Goal: Information Seeking & Learning: Understand process/instructions

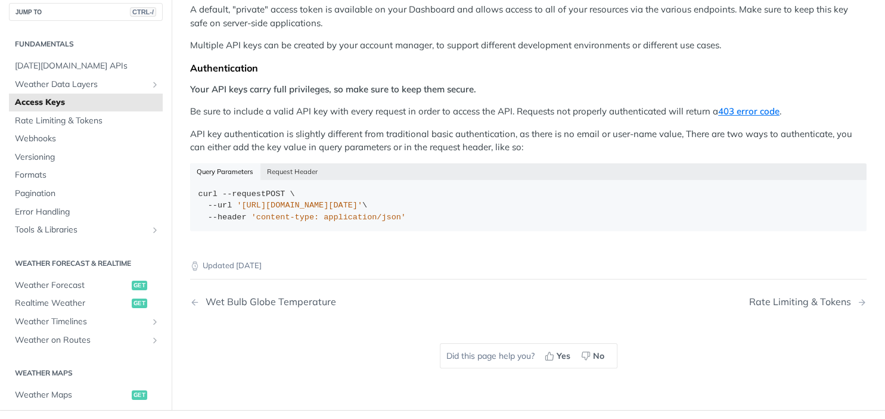
scroll to position [196, 0]
click at [310, 200] on span "'https://api.tomorrow.io/v4/locations?apikey=API_KEY'" at bounding box center [300, 204] width 126 height 9
click at [471, 188] on div "curl --request POST \ --url 'https://api.tomorrow.io/v4/locations?apikey=API_KE…" at bounding box center [528, 205] width 660 height 35
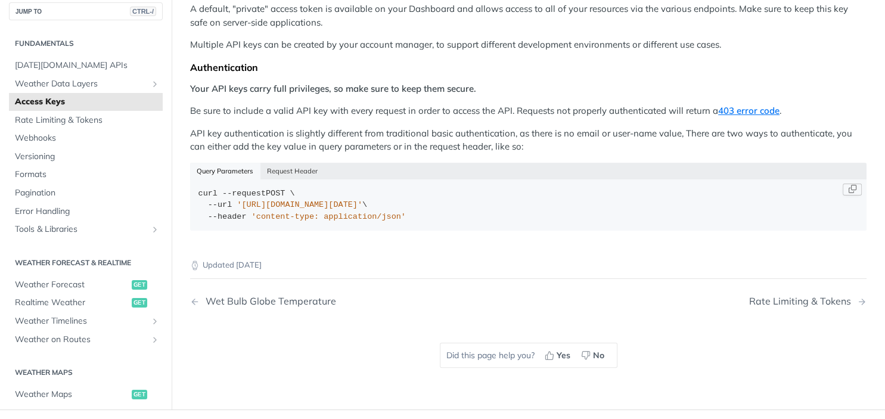
drag, startPoint x: 468, startPoint y: 188, endPoint x: 240, endPoint y: 186, distance: 228.2
click at [240, 200] on span "'https://api.tomorrow.io/v4/locations?apikey=API_KEY'" at bounding box center [300, 204] width 126 height 9
copy span "https://api.tomorrow.io/v4/locations?apikey=API_KEY'"
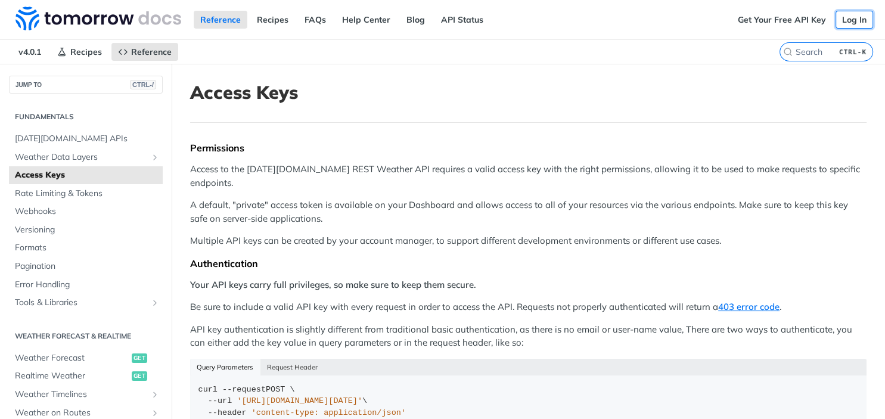
click at [857, 23] on link "Log In" at bounding box center [854, 20] width 38 height 18
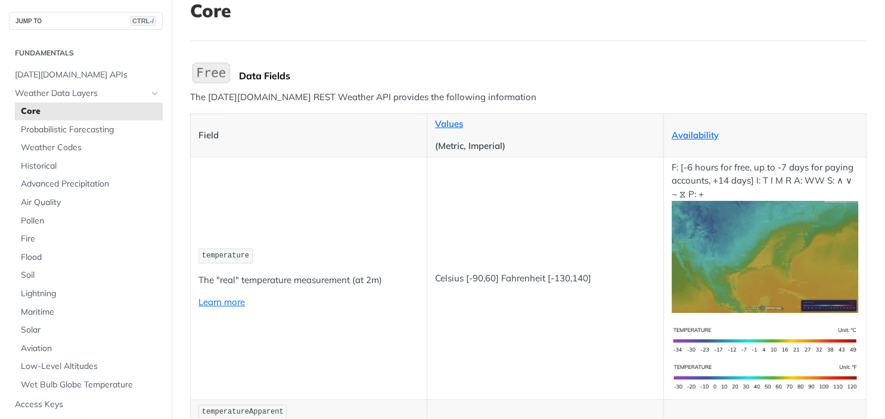
scroll to position [74, 0]
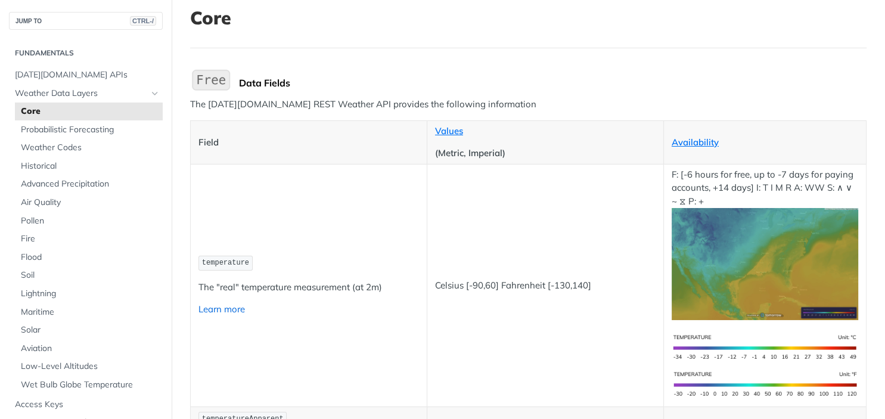
click at [220, 304] on link "Learn more" at bounding box center [221, 308] width 46 height 11
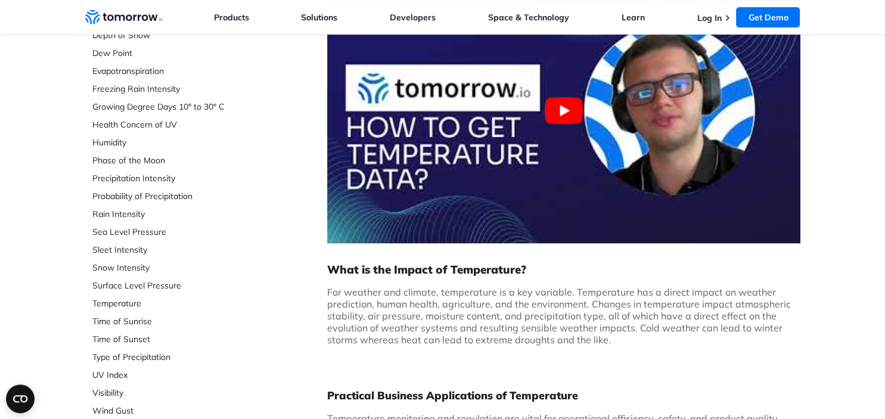
scroll to position [297, 0]
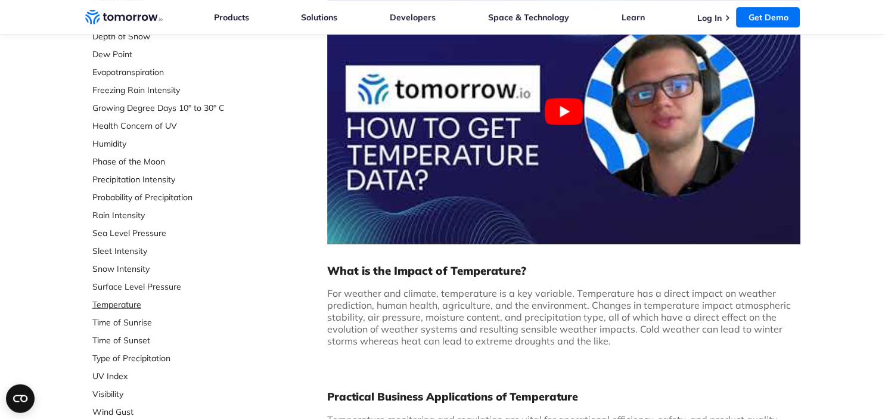
click at [121, 300] on link "Temperature" at bounding box center [171, 304] width 158 height 12
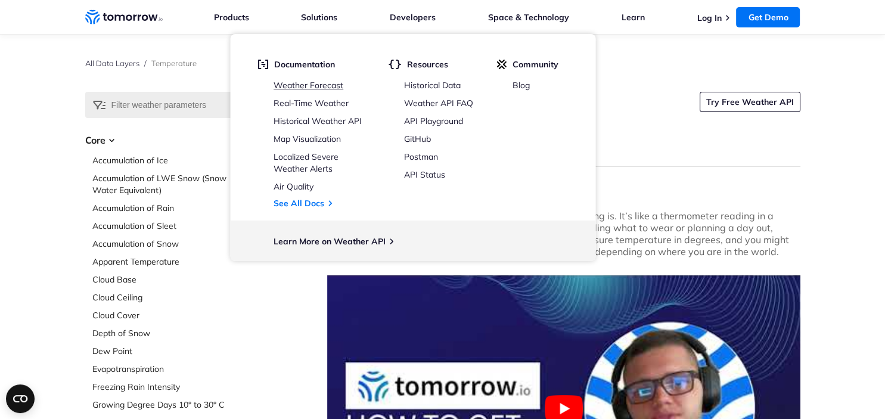
click at [325, 84] on link "Weather Forecast" at bounding box center [308, 85] width 70 height 11
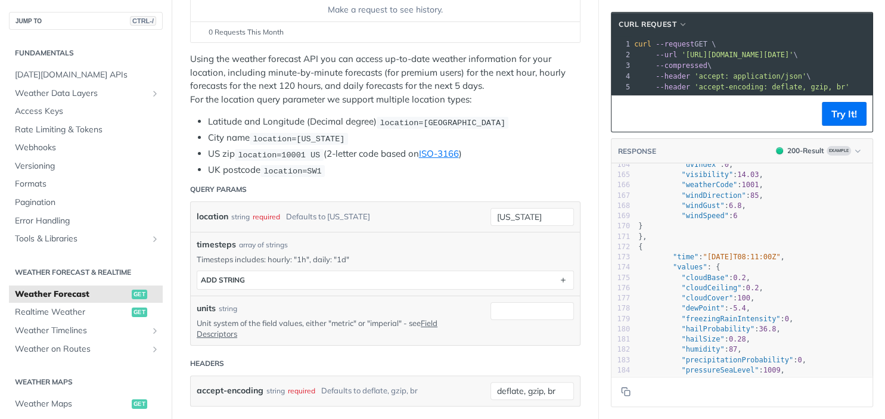
scroll to position [1938, 0]
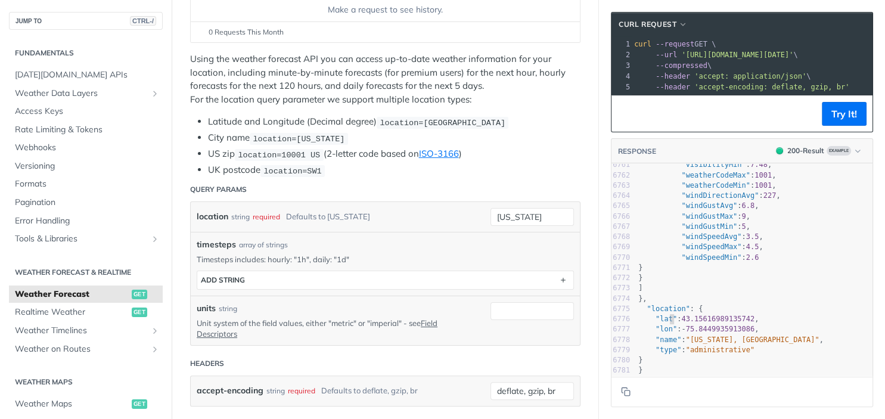
click at [671, 318] on span ""lat"" at bounding box center [665, 319] width 21 height 8
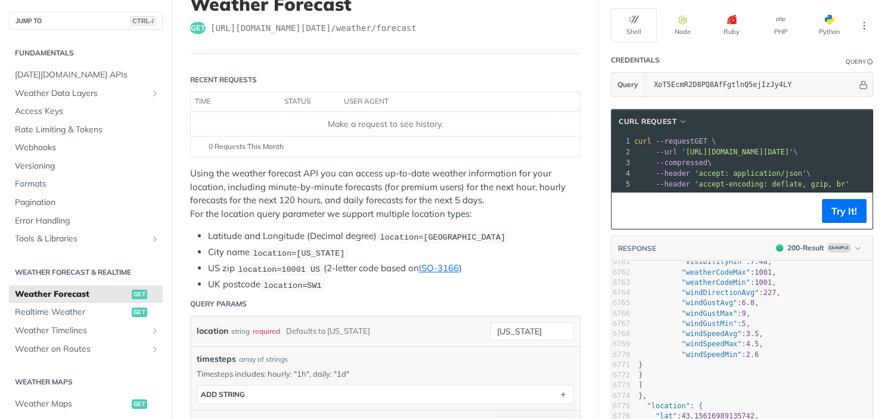
click at [761, 168] on pre "--header 'accept: application/json' \" at bounding box center [866, 173] width 468 height 11
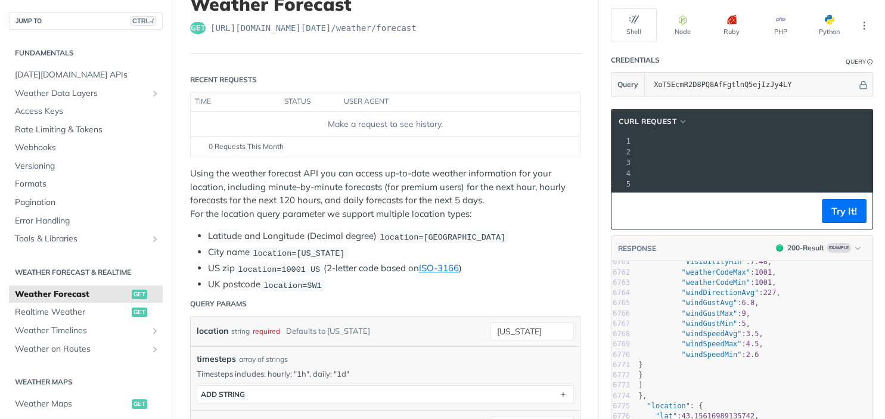
drag, startPoint x: 680, startPoint y: 149, endPoint x: 861, endPoint y: 151, distance: 180.5
click at [567, 151] on span "'[URL][DOMAIN_NAME][DATE]'" at bounding box center [511, 152] width 112 height 8
copy span "[URL][DOMAIN_NAME][DATE]"
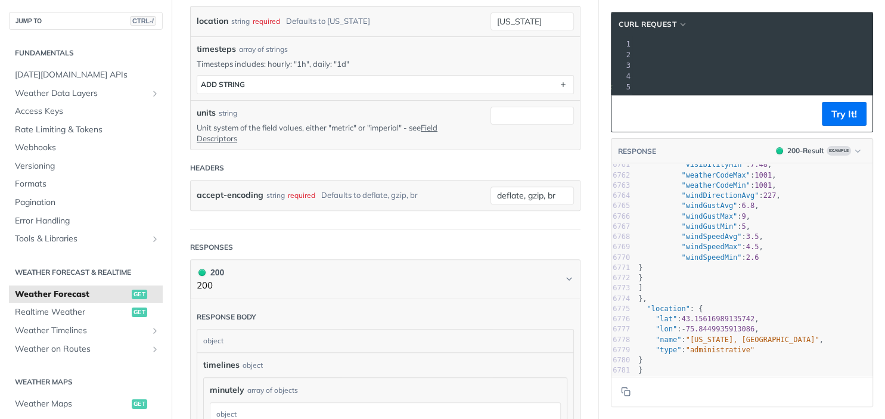
scroll to position [400, 0]
click at [108, 310] on span "Realtime Weather" at bounding box center [72, 312] width 114 height 12
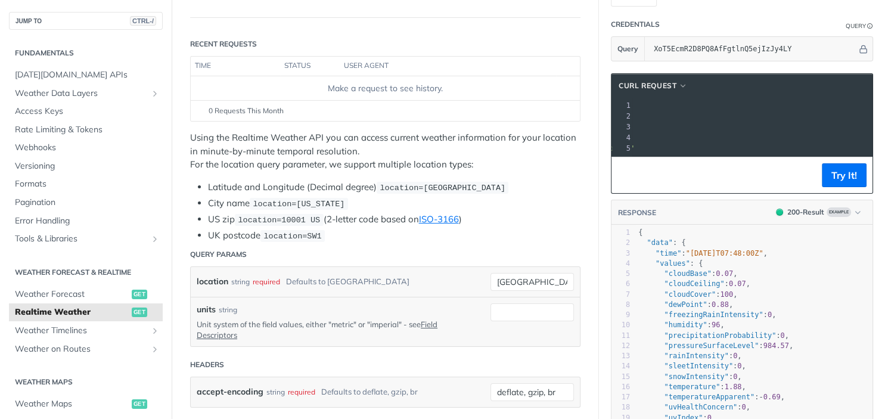
scroll to position [123, 0]
click at [841, 111] on pre "--url '[URL][DOMAIN_NAME][DATE]' \" at bounding box center [645, 116] width 456 height 11
click at [579, 114] on span "'[URL][DOMAIN_NAME][DATE]'" at bounding box center [522, 117] width 112 height 8
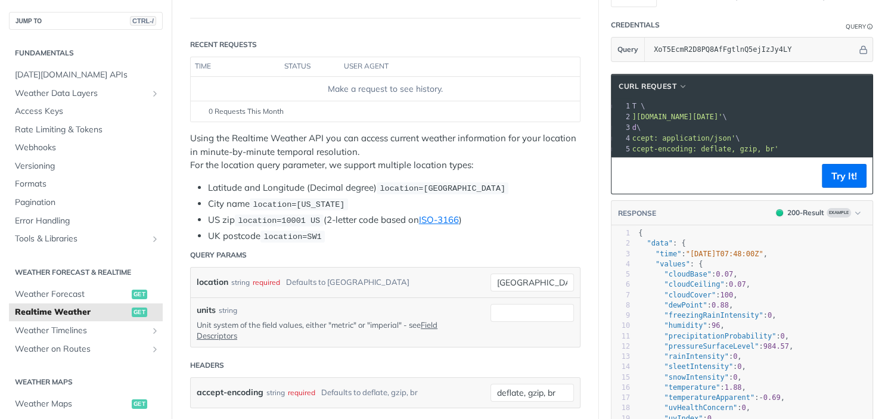
scroll to position [0, 0]
drag, startPoint x: 859, startPoint y: 113, endPoint x: 680, endPoint y: 114, distance: 178.7
click at [681, 114] on span "'[URL][DOMAIN_NAME][DATE]'" at bounding box center [737, 117] width 112 height 8
copy span "[URL][DOMAIN_NAME][DATE]"
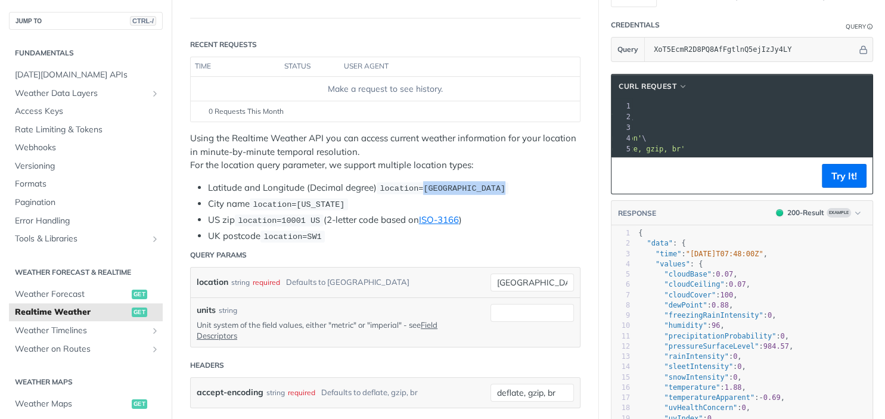
drag, startPoint x: 423, startPoint y: 186, endPoint x: 513, endPoint y: 185, distance: 90.0
click at [513, 185] on li "Latitude and Longitude (Decimal degree) location=[GEOGRAPHIC_DATA]" at bounding box center [394, 188] width 372 height 14
copy span "42.3478, -71.0466"
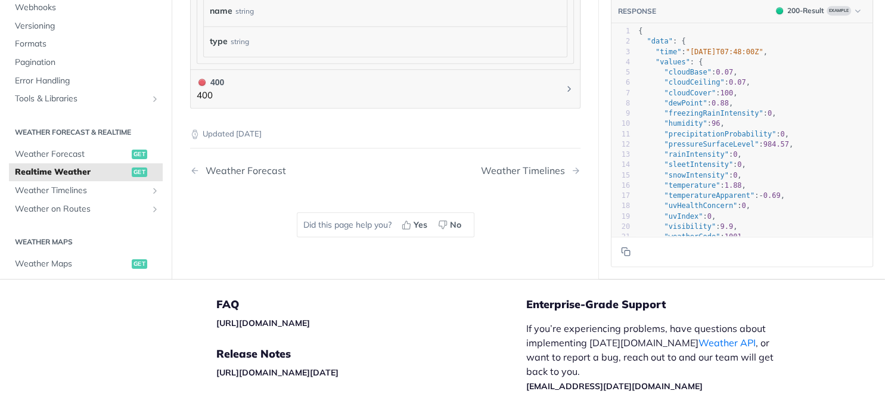
scroll to position [876, 0]
click at [130, 184] on span "Weather Timelines" at bounding box center [81, 190] width 132 height 12
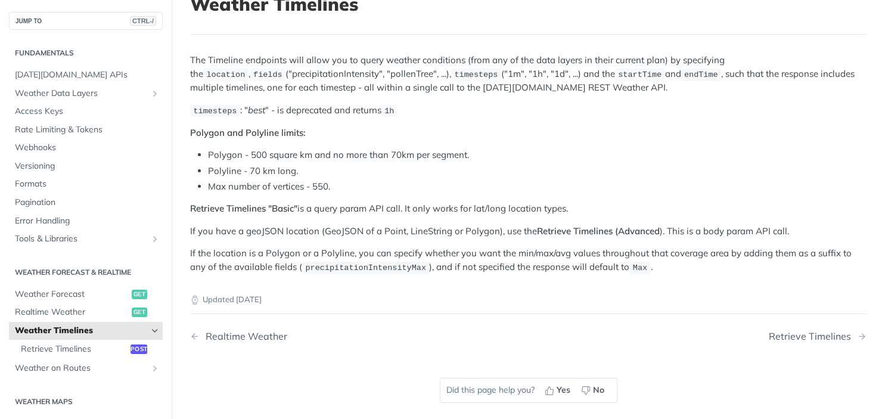
scroll to position [99, 0]
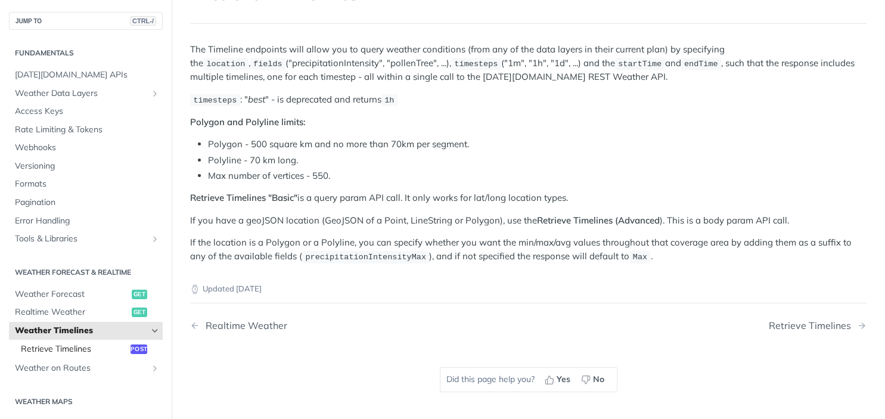
click at [99, 346] on span "Retrieve Timelines" at bounding box center [74, 349] width 107 height 12
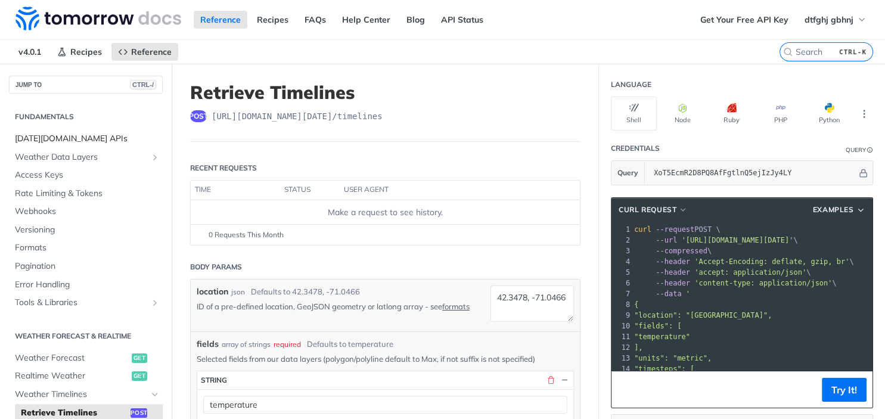
click at [98, 142] on span "[DATE][DOMAIN_NAME] APIs" at bounding box center [87, 139] width 145 height 12
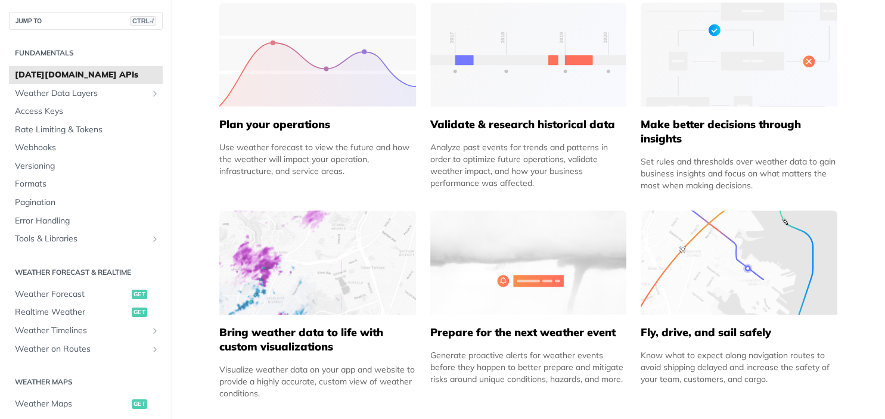
scroll to position [587, 0]
click at [68, 295] on span "Weather Forecast" at bounding box center [72, 294] width 114 height 12
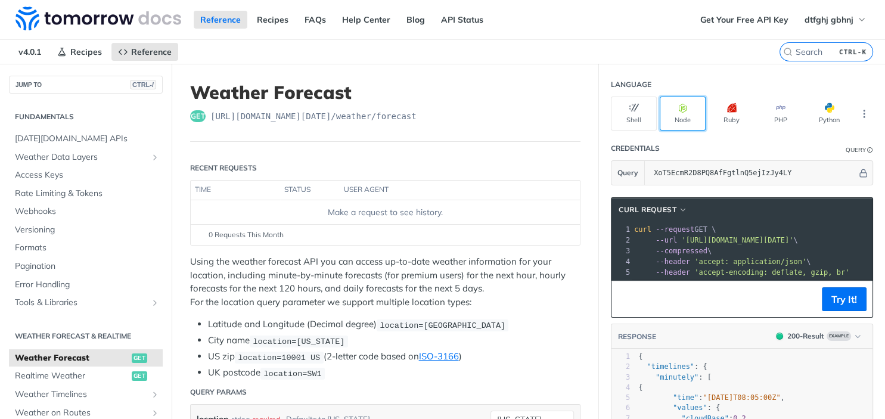
click at [686, 114] on button "Node" at bounding box center [683, 114] width 46 height 34
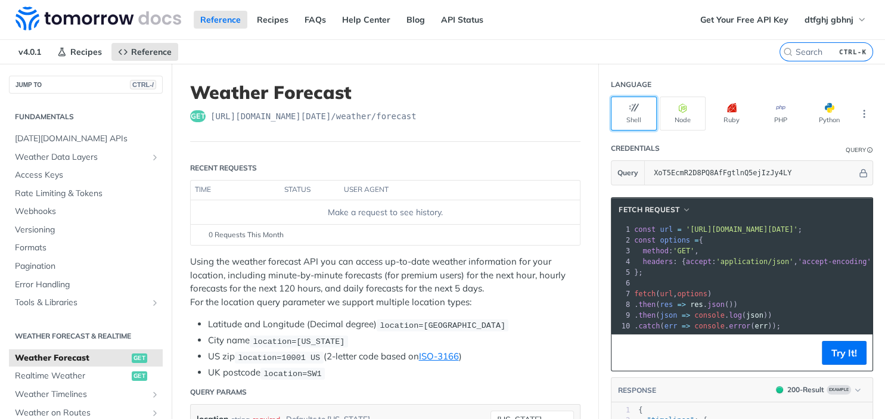
click at [630, 98] on button "Shell" at bounding box center [634, 114] width 46 height 34
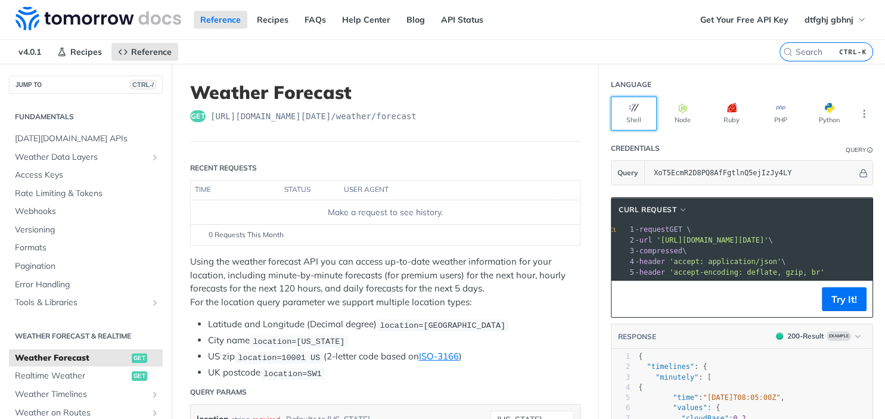
scroll to position [0, 48]
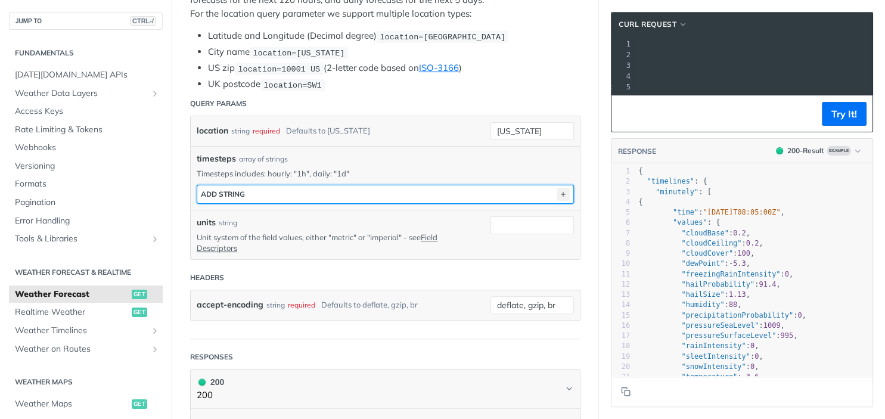
click at [562, 188] on icon "button" at bounding box center [562, 194] width 13 height 13
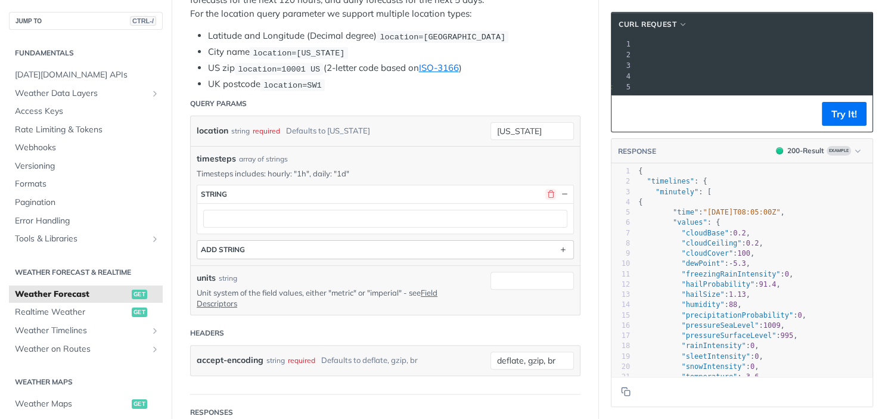
click at [552, 192] on button "button" at bounding box center [550, 194] width 11 height 11
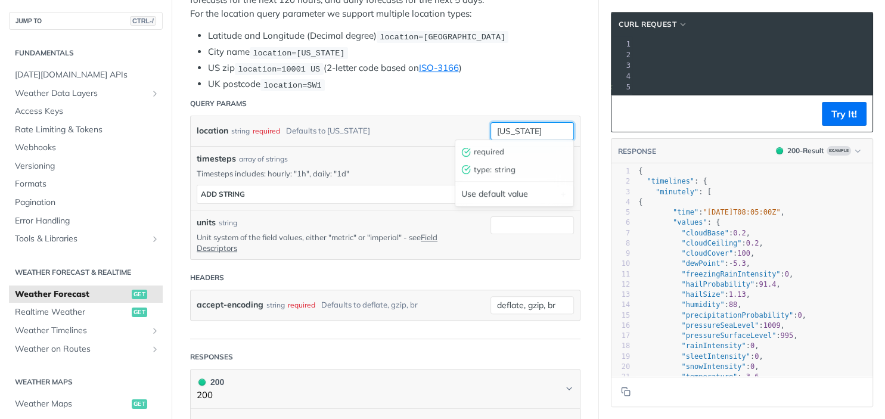
click at [534, 125] on input "[US_STATE]" at bounding box center [531, 131] width 83 height 18
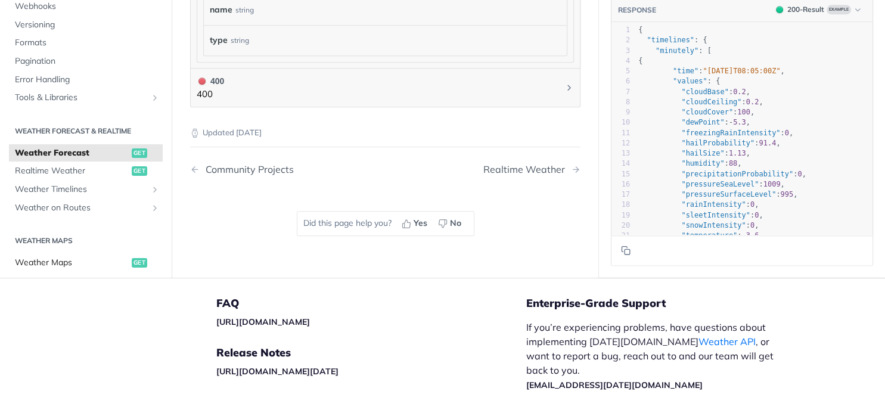
click at [94, 254] on link "Weather Maps get" at bounding box center [86, 263] width 154 height 18
